Goal: Communication & Community: Answer question/provide support

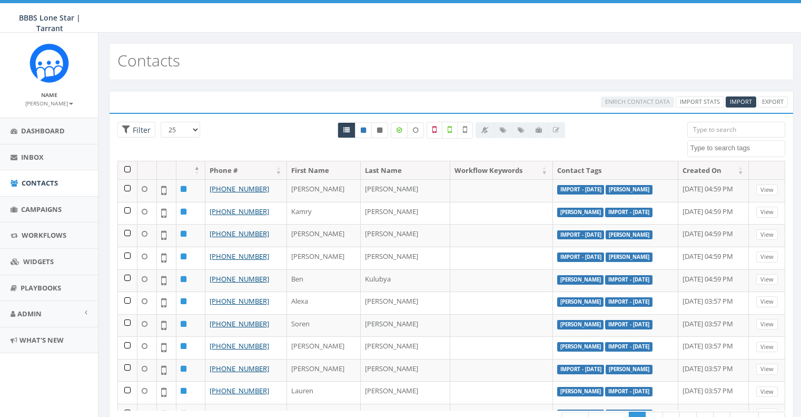
select select
click at [42, 160] on span "Inbox" at bounding box center [32, 156] width 23 height 9
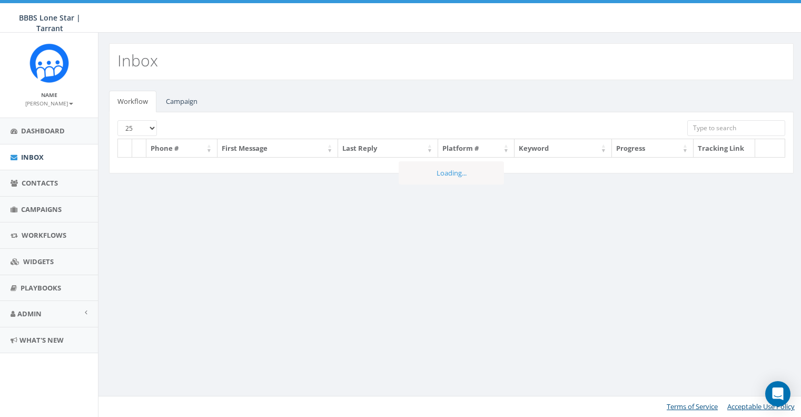
select select
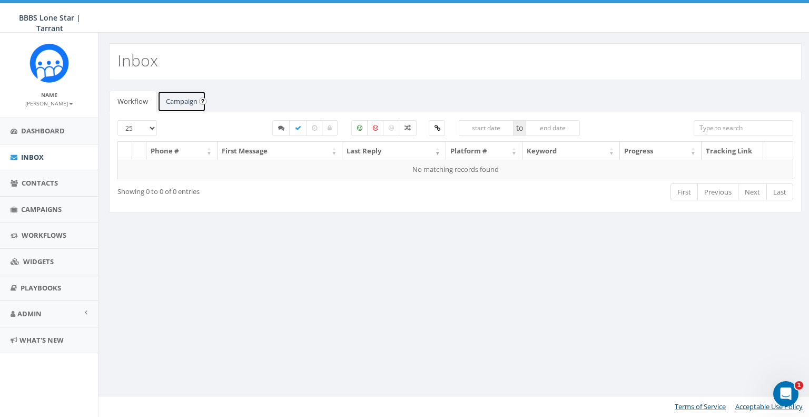
click at [188, 101] on link "Campaign" at bounding box center [182, 102] width 48 height 22
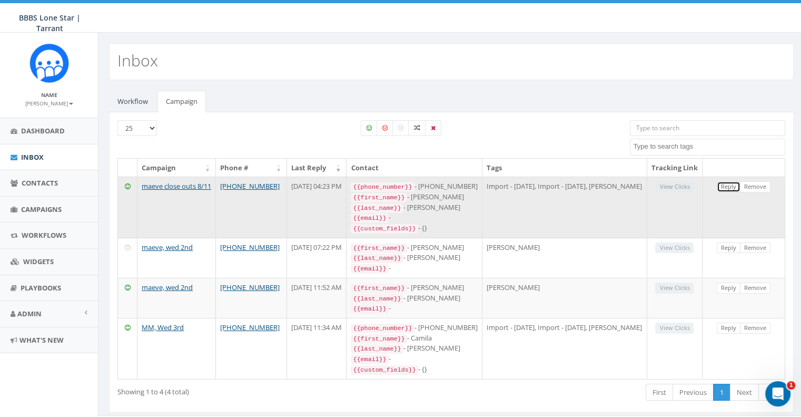
click at [722, 192] on link "Reply" at bounding box center [729, 186] width 24 height 11
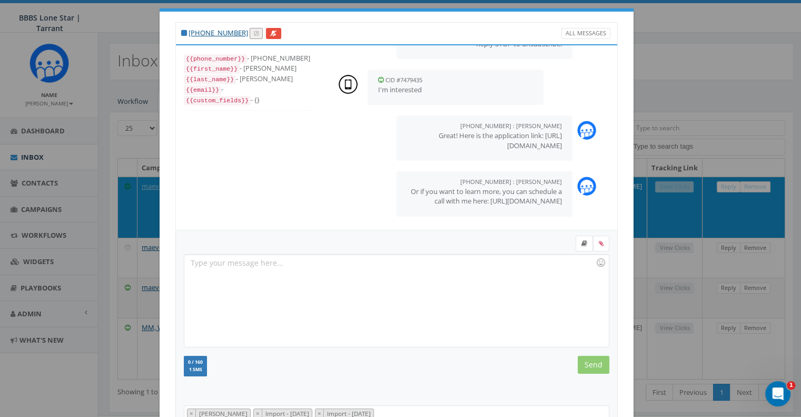
scroll to position [35, 0]
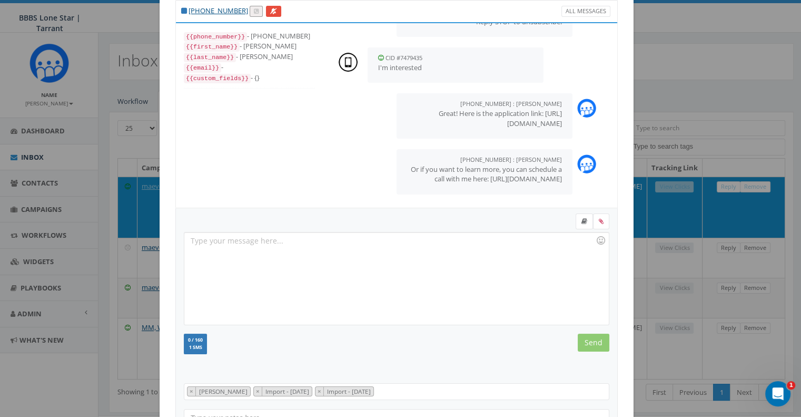
click at [683, 62] on div "[PHONE_NUMBER] All Messages {{phone_number}} - [PHONE_NUMBER] {{first_name}} - …" at bounding box center [400, 208] width 801 height 417
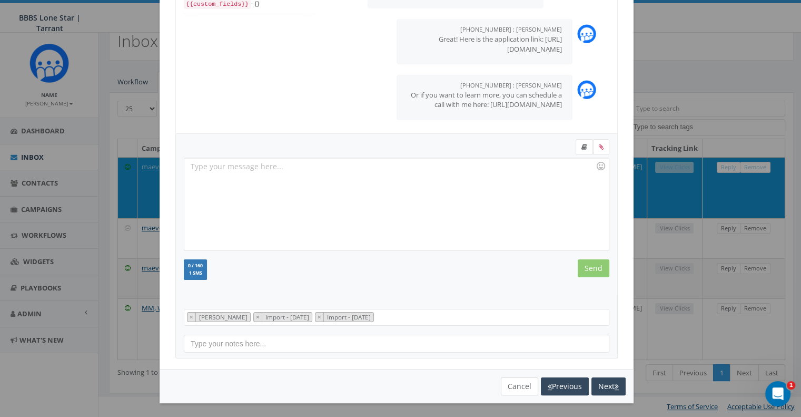
scroll to position [42, 0]
click at [516, 387] on button "Cancel" at bounding box center [519, 386] width 37 height 18
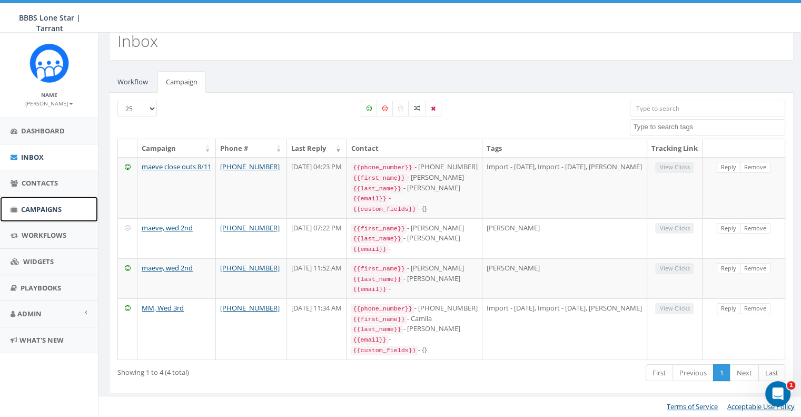
click at [50, 204] on span "Campaigns" at bounding box center [41, 208] width 41 height 9
